Goal: Task Accomplishment & Management: Manage account settings

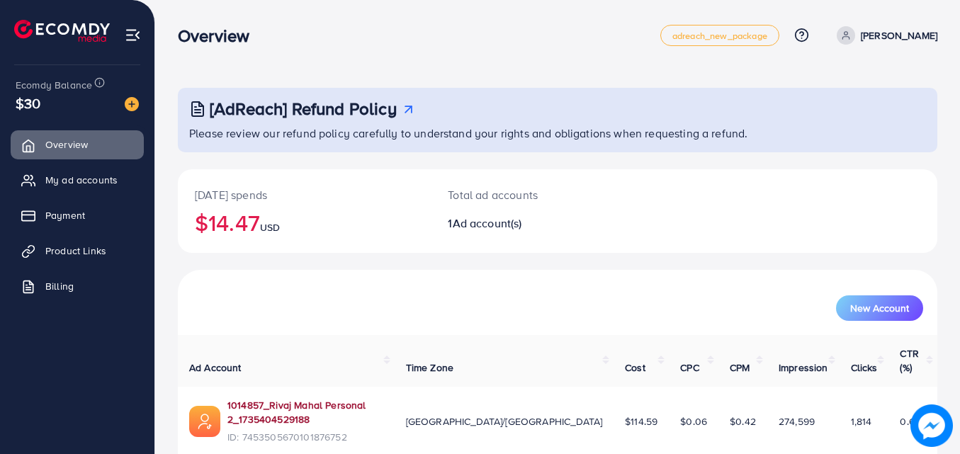
click at [383, 398] on link "1014857_Rivaj Mahal Personal 2_1735404529188" at bounding box center [305, 412] width 156 height 29
click at [96, 247] on span "Product Links" at bounding box center [79, 251] width 61 height 14
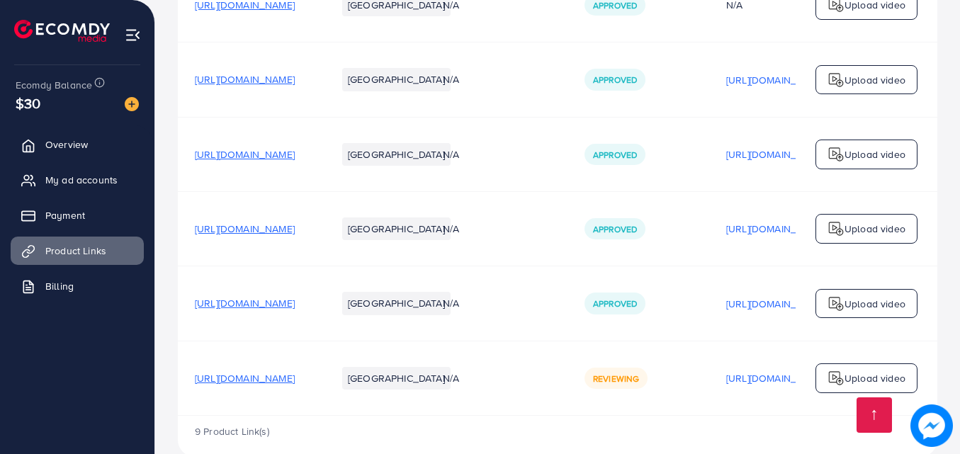
scroll to position [479, 0]
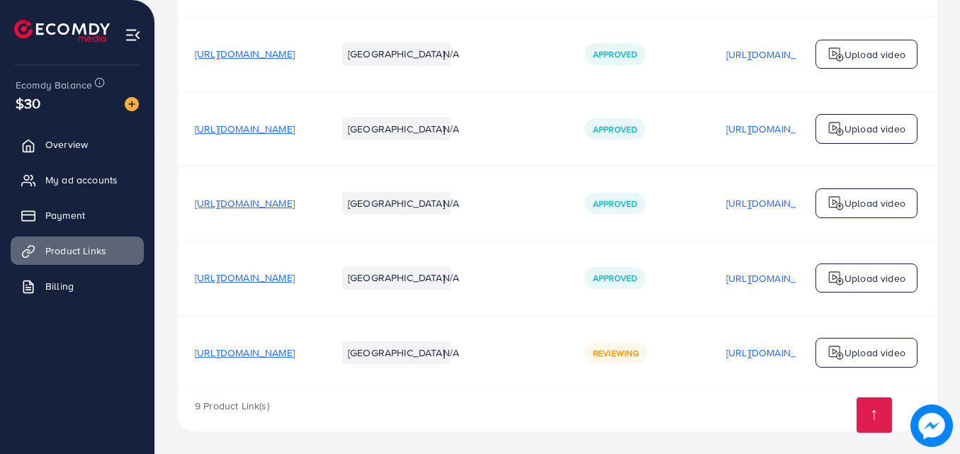
click at [295, 276] on span "[URL][DOMAIN_NAME]" at bounding box center [245, 278] width 100 height 14
click at [295, 201] on span "[URL][DOMAIN_NAME]" at bounding box center [245, 203] width 100 height 14
click at [295, 200] on span "[URL][DOMAIN_NAME]" at bounding box center [245, 203] width 100 height 14
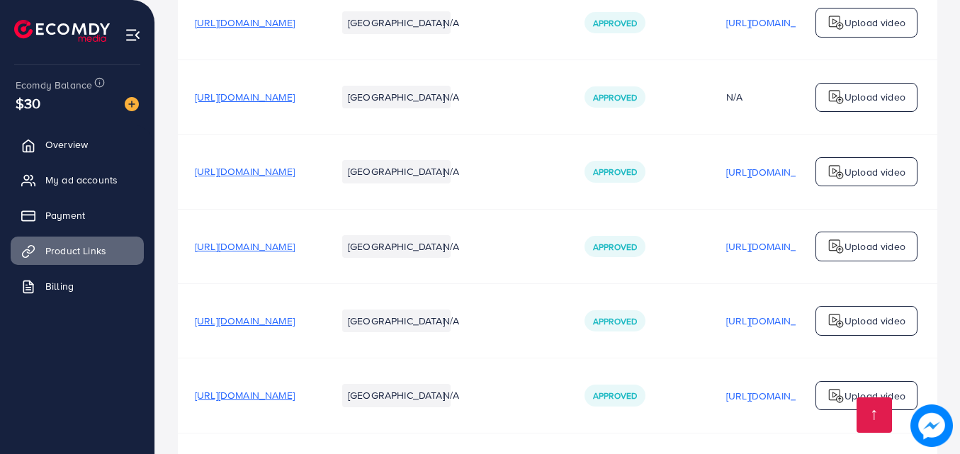
scroll to position [351, 0]
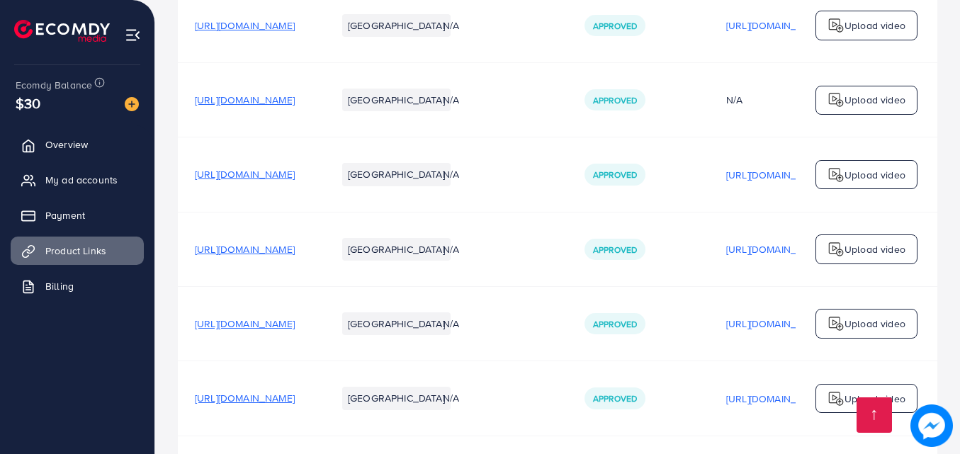
click at [295, 103] on span "[URL][DOMAIN_NAME]" at bounding box center [245, 100] width 100 height 14
click at [295, 33] on span "[URL][DOMAIN_NAME]" at bounding box center [245, 25] width 100 height 14
click at [95, 215] on link "Payment" at bounding box center [77, 215] width 133 height 28
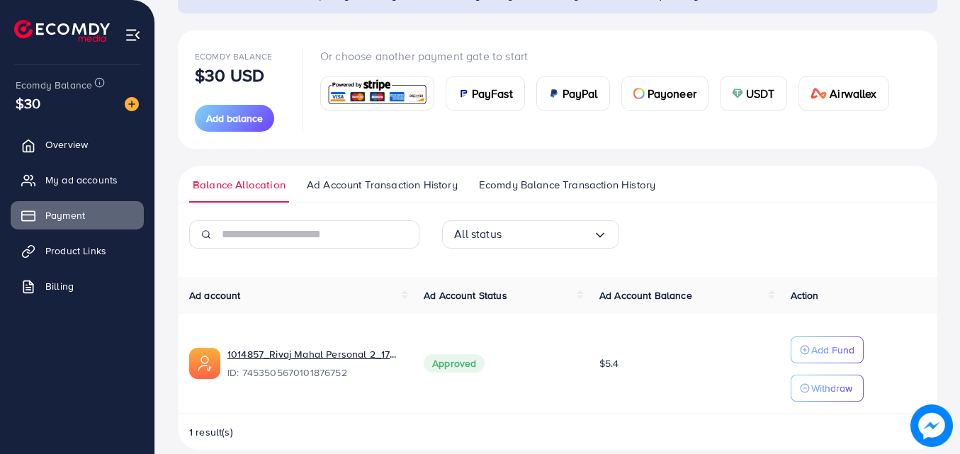
scroll to position [158, 0]
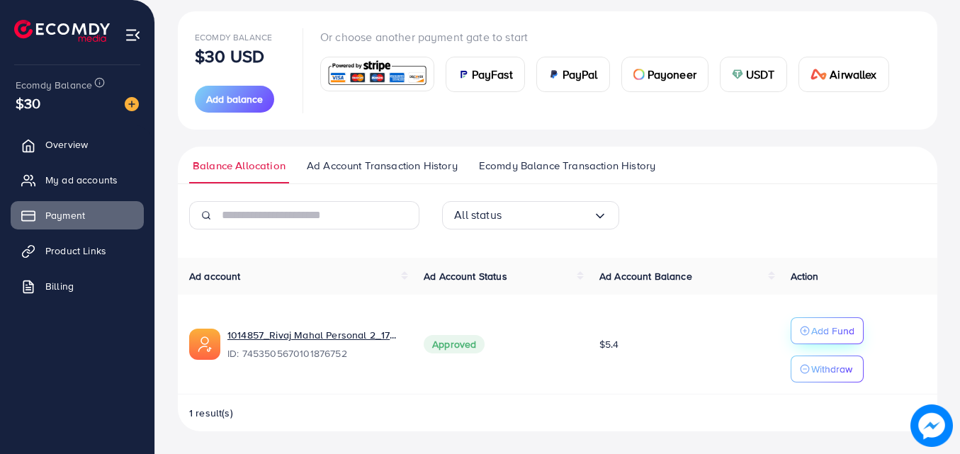
click at [831, 332] on p "Add Fund" at bounding box center [832, 330] width 43 height 17
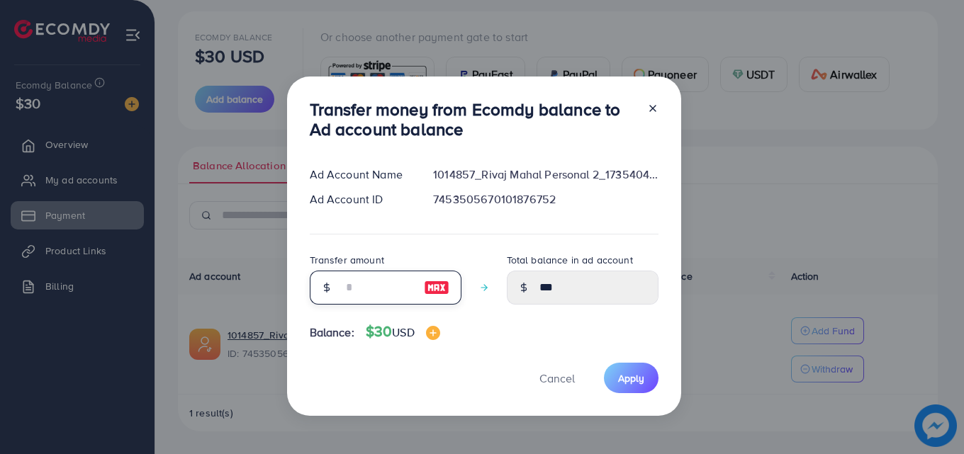
click at [349, 289] on input "number" at bounding box center [377, 288] width 71 height 34
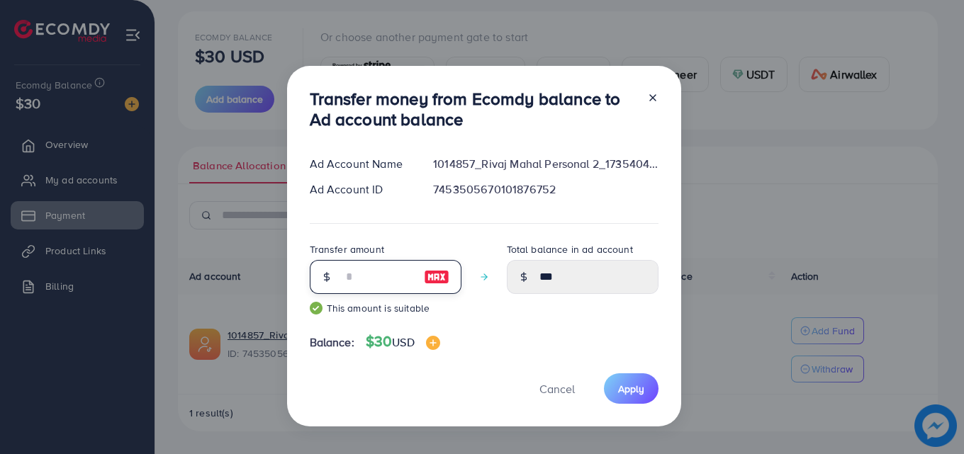
type input "**"
type input "*****"
type input "**"
click at [624, 385] on span "Apply" at bounding box center [631, 389] width 26 height 14
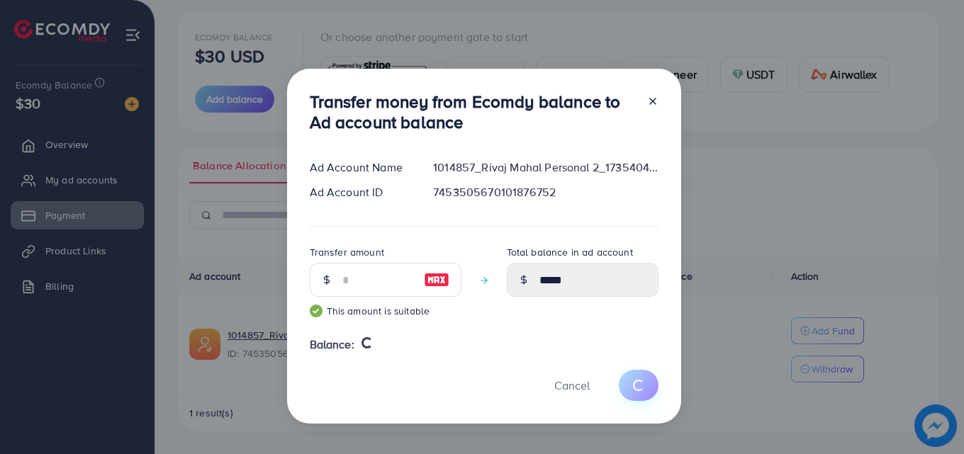
type input "***"
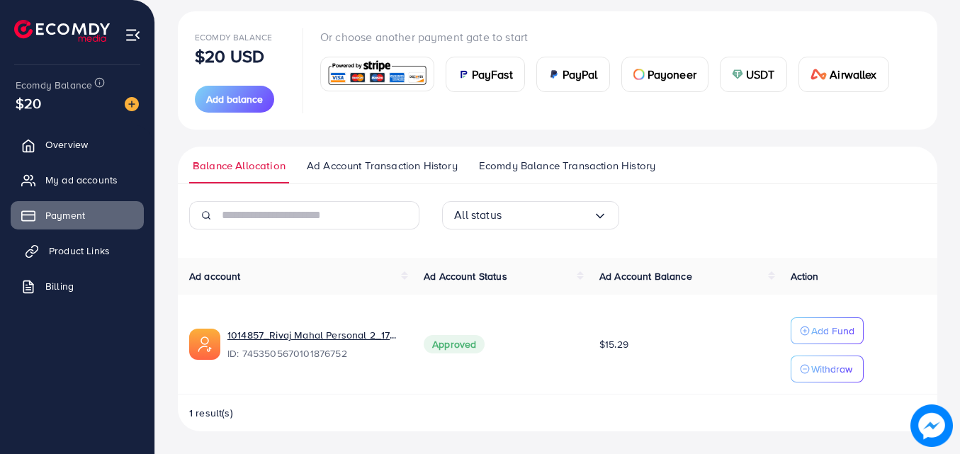
click at [90, 240] on link "Product Links" at bounding box center [77, 251] width 133 height 28
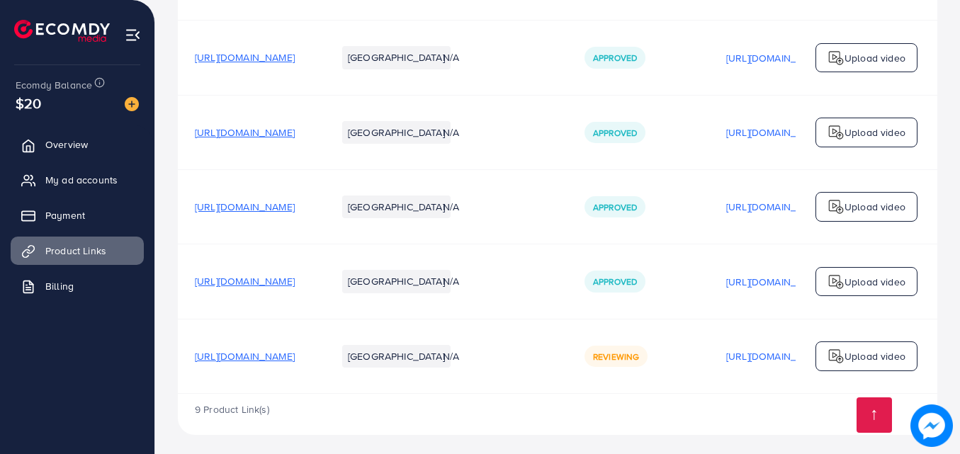
scroll to position [476, 0]
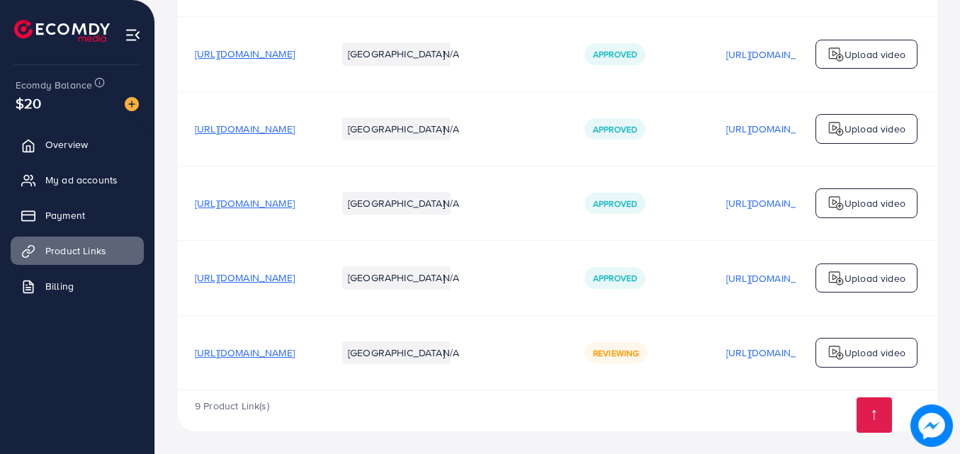
click at [295, 277] on span "[URL][DOMAIN_NAME]" at bounding box center [245, 278] width 100 height 14
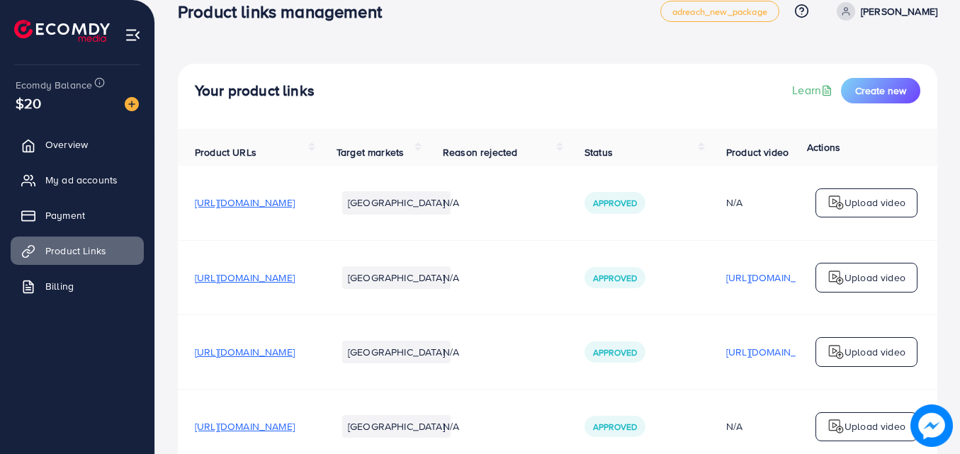
scroll to position [0, 0]
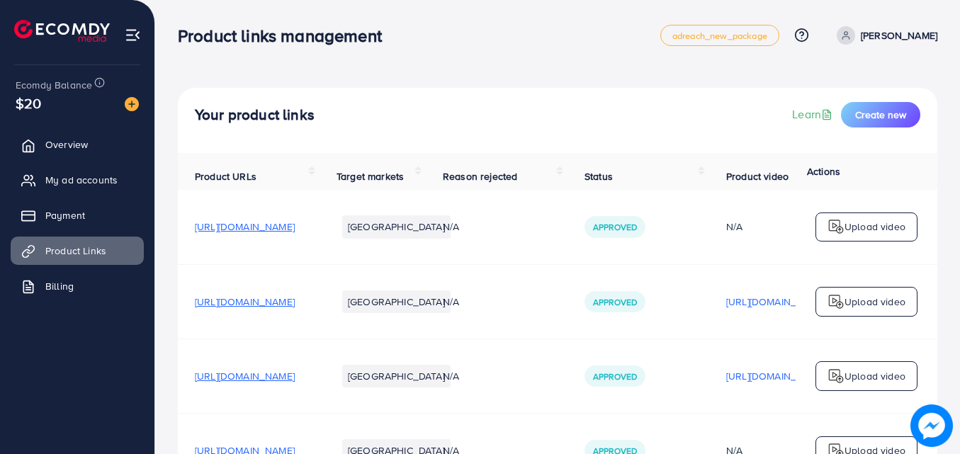
click at [894, 35] on p "[PERSON_NAME]" at bounding box center [899, 35] width 77 height 17
click at [848, 116] on span "Log out" at bounding box center [852, 116] width 38 height 17
